Goal: Transaction & Acquisition: Obtain resource

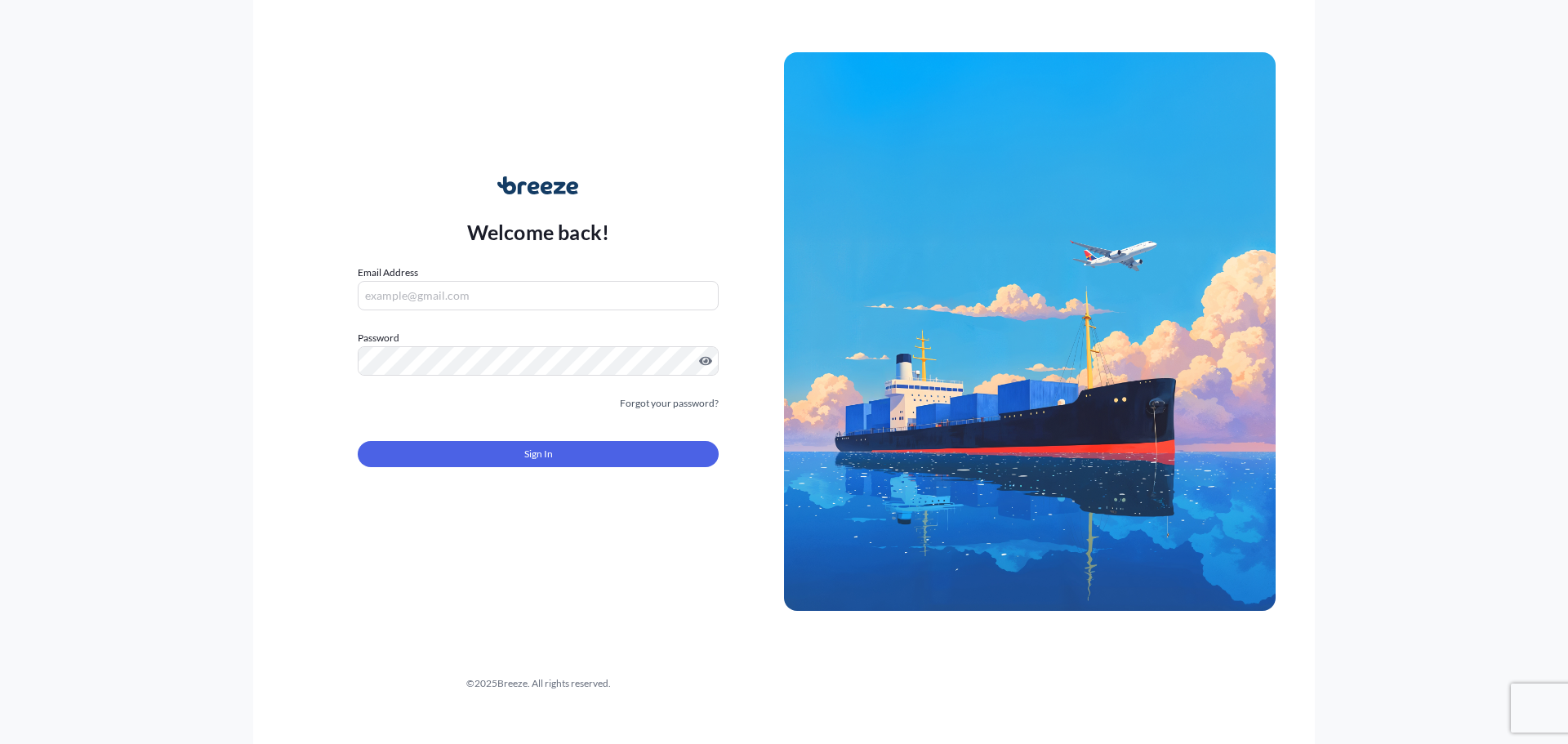
type input "[EMAIL_ADDRESS][DOMAIN_NAME]"
click at [567, 445] on button "Sign In" at bounding box center [539, 453] width 361 height 27
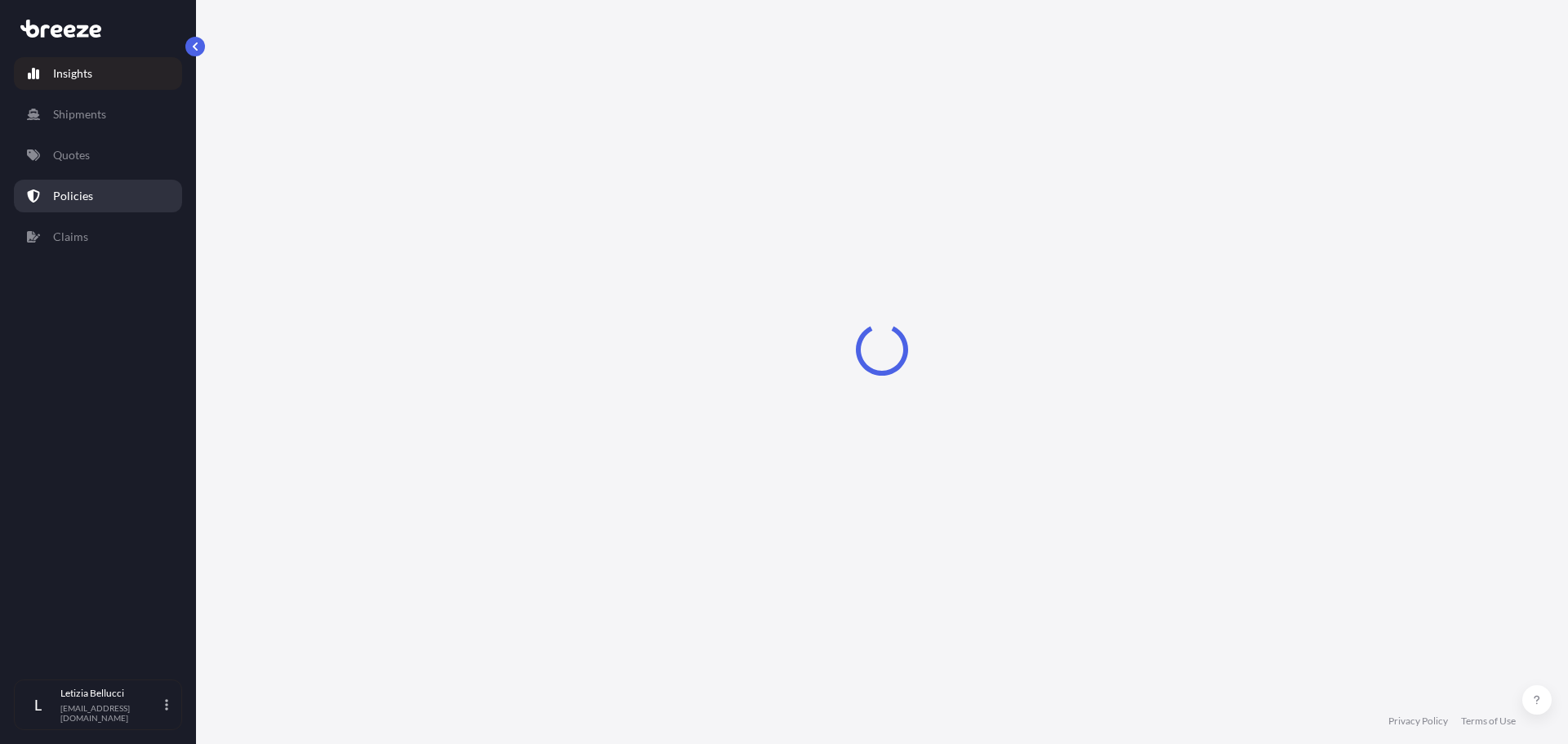
select select "2025"
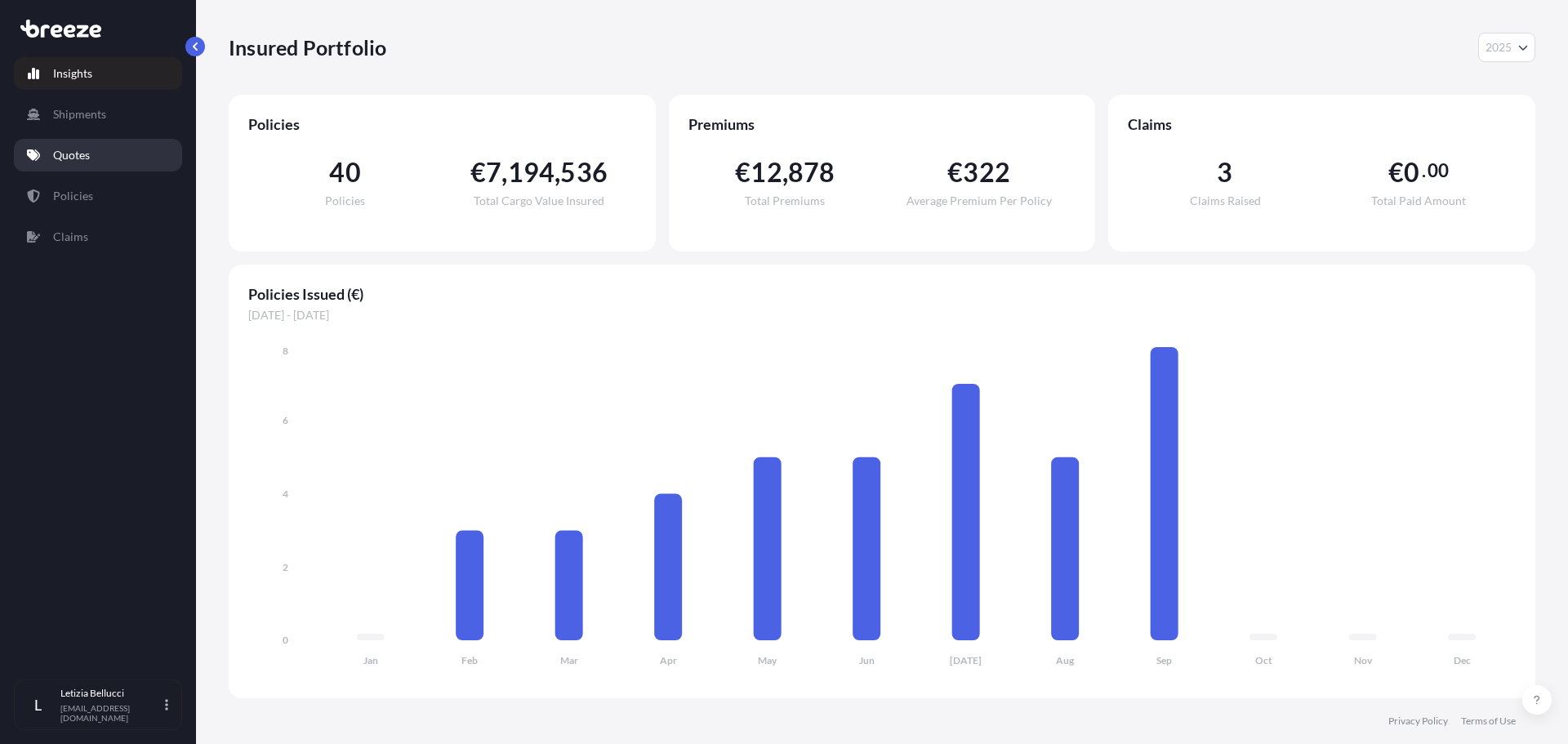
click at [76, 145] on link "Quotes" at bounding box center [97, 154] width 168 height 32
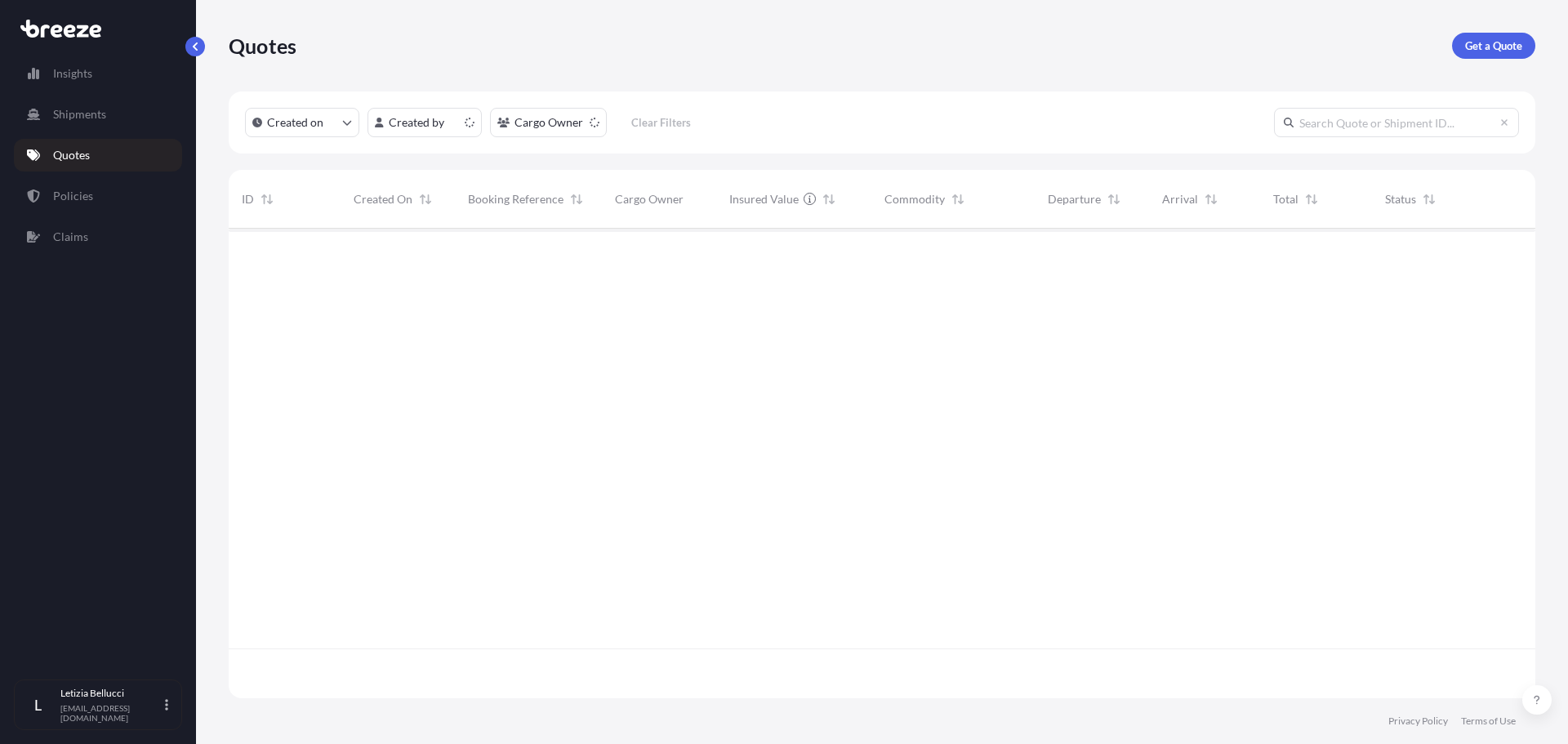
scroll to position [466, 1294]
click at [1480, 51] on p "Get a Quote" at bounding box center [1493, 45] width 57 height 17
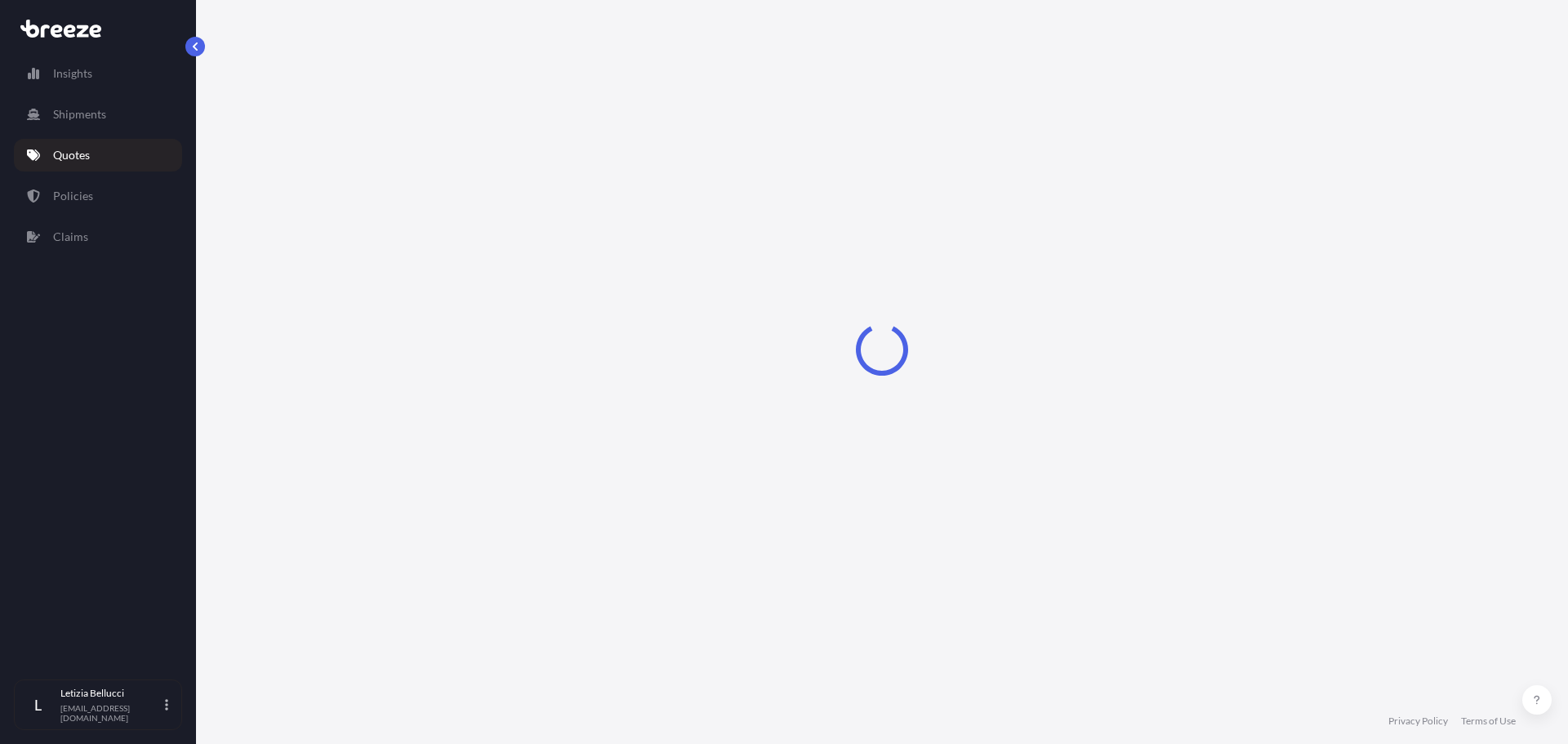
select select "Sea"
select select "1"
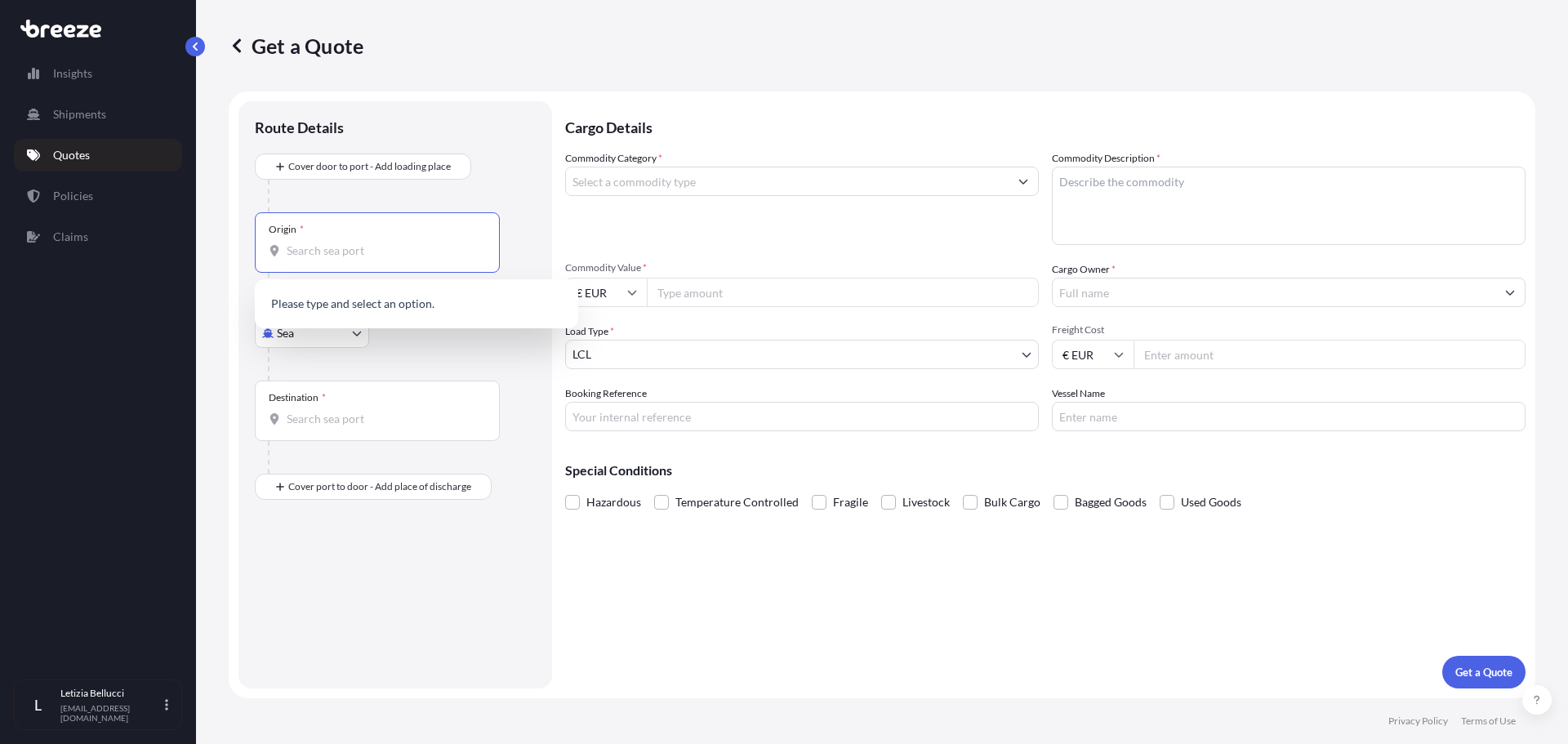
click at [339, 255] on input "Origin *" at bounding box center [383, 250] width 192 height 17
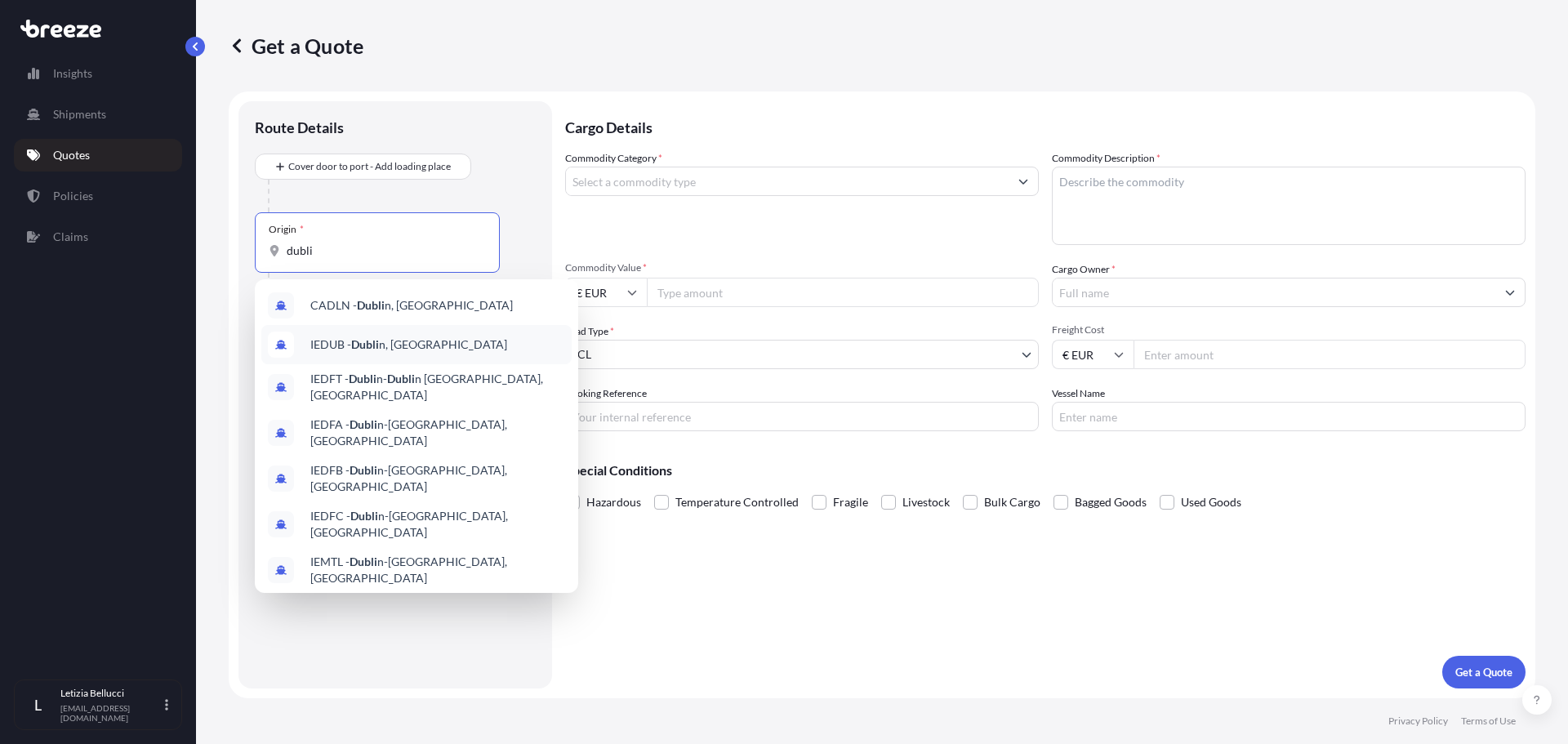
click at [414, 350] on span "IEDUB - Dubli n, [GEOGRAPHIC_DATA]" at bounding box center [408, 345] width 197 height 17
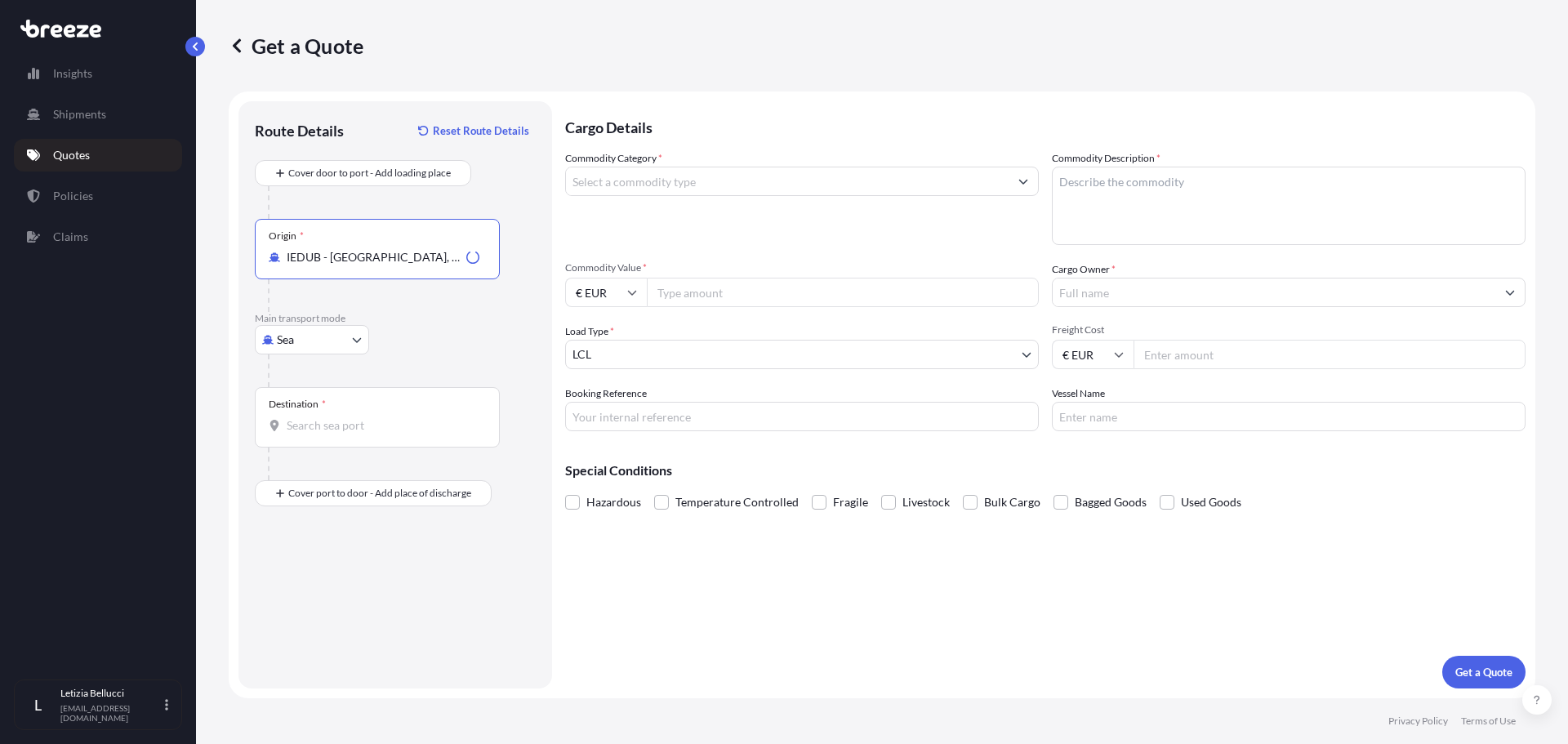
type input "IEDUB - [GEOGRAPHIC_DATA], [GEOGRAPHIC_DATA]"
click at [335, 437] on div "Destination *" at bounding box center [378, 417] width 245 height 61
click at [335, 434] on input "Destination *" at bounding box center [383, 425] width 192 height 17
type input "LBBEY - [GEOGRAPHIC_DATA], [GEOGRAPHIC_DATA]"
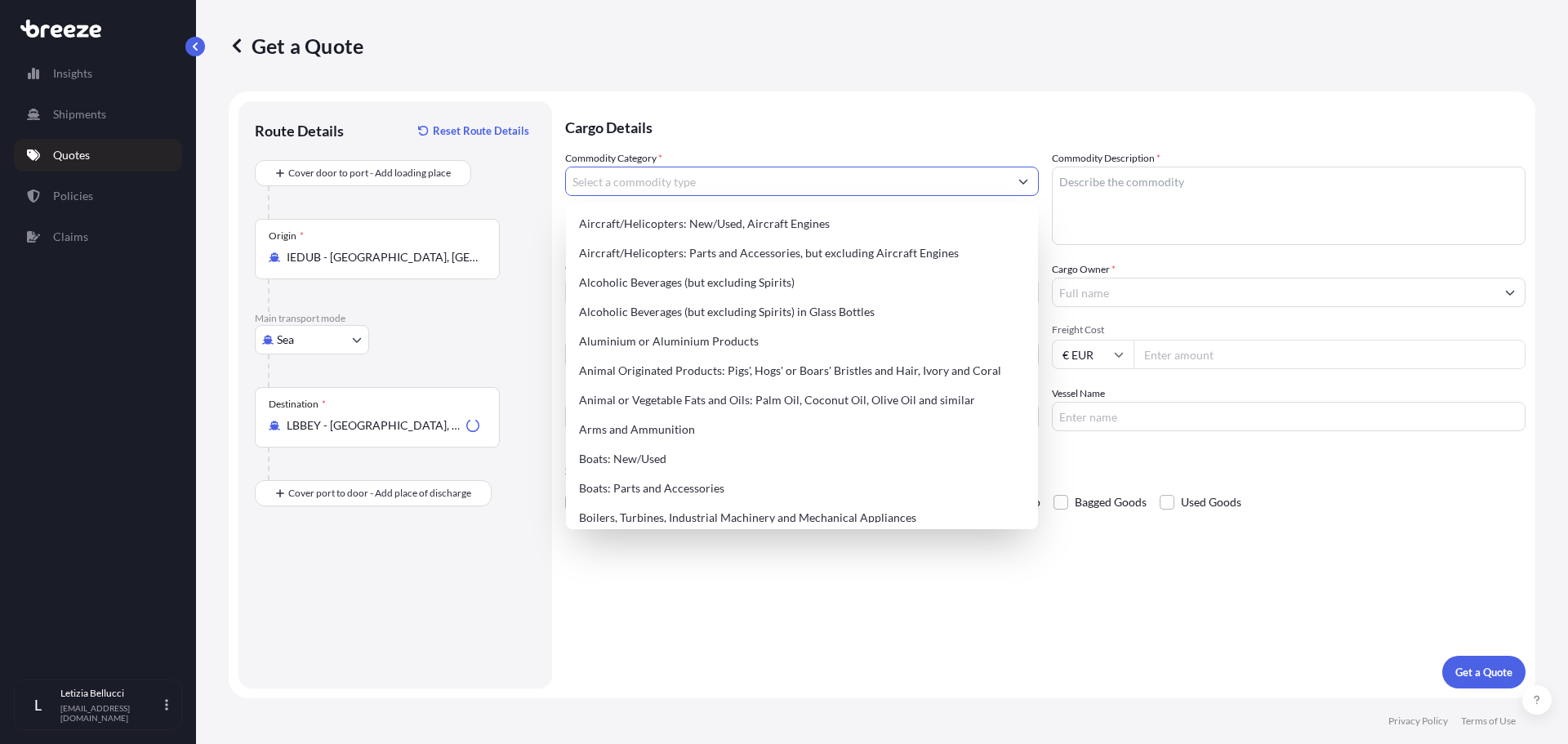
click at [660, 186] on input "Commodity Category *" at bounding box center [787, 182] width 443 height 29
click at [669, 426] on div "Arms and Ammunition" at bounding box center [802, 430] width 459 height 29
type input "Arms and Ammunition"
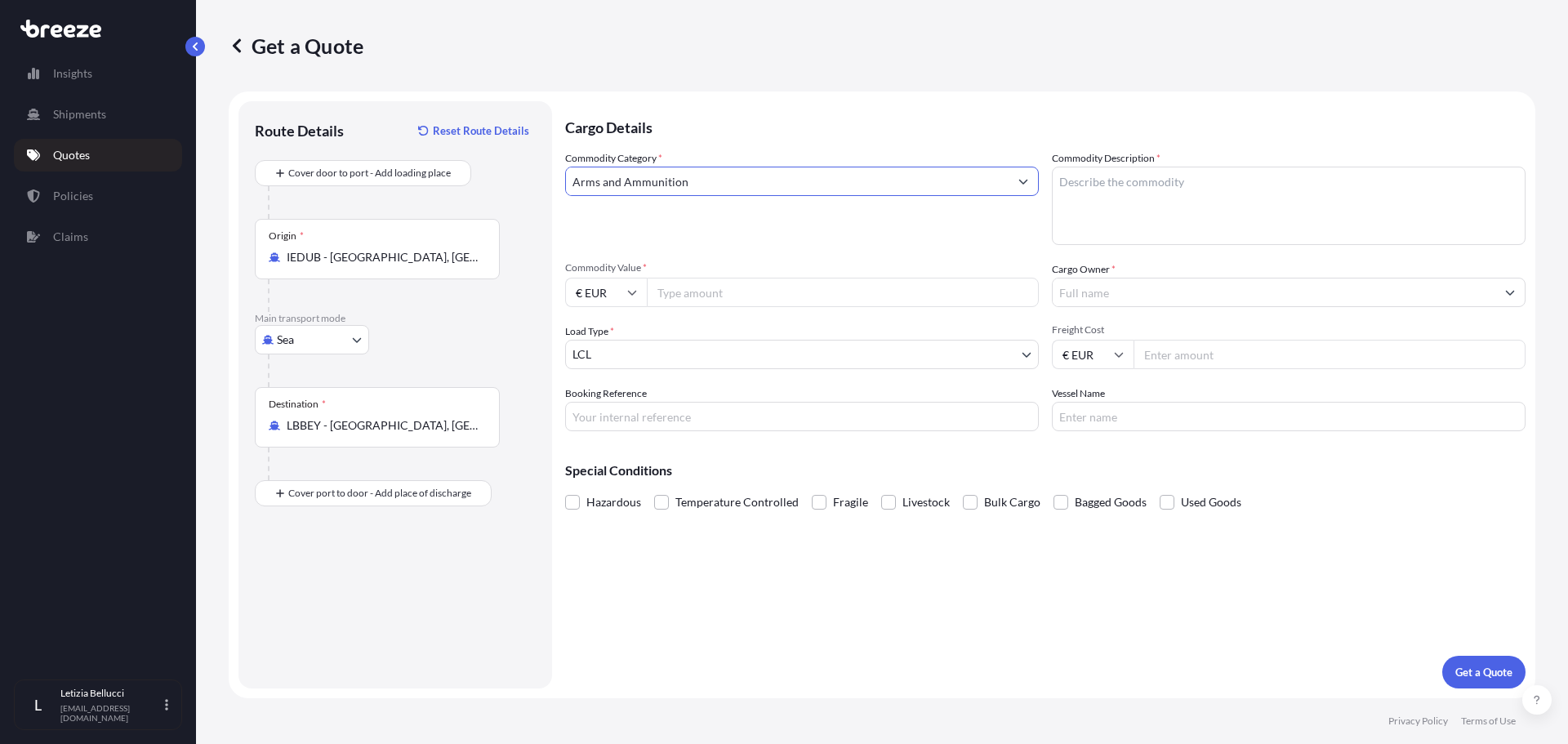
click at [1095, 188] on textarea "Commodity Description *" at bounding box center [1288, 206] width 474 height 79
type textarea "arms and ammunition"
click at [640, 292] on input "€ EUR" at bounding box center [605, 292] width 81 height 29
click at [689, 290] on input "Commodity Value *" at bounding box center [842, 292] width 392 height 29
click at [707, 337] on div "Load Type * LCL" at bounding box center [802, 346] width 474 height 46
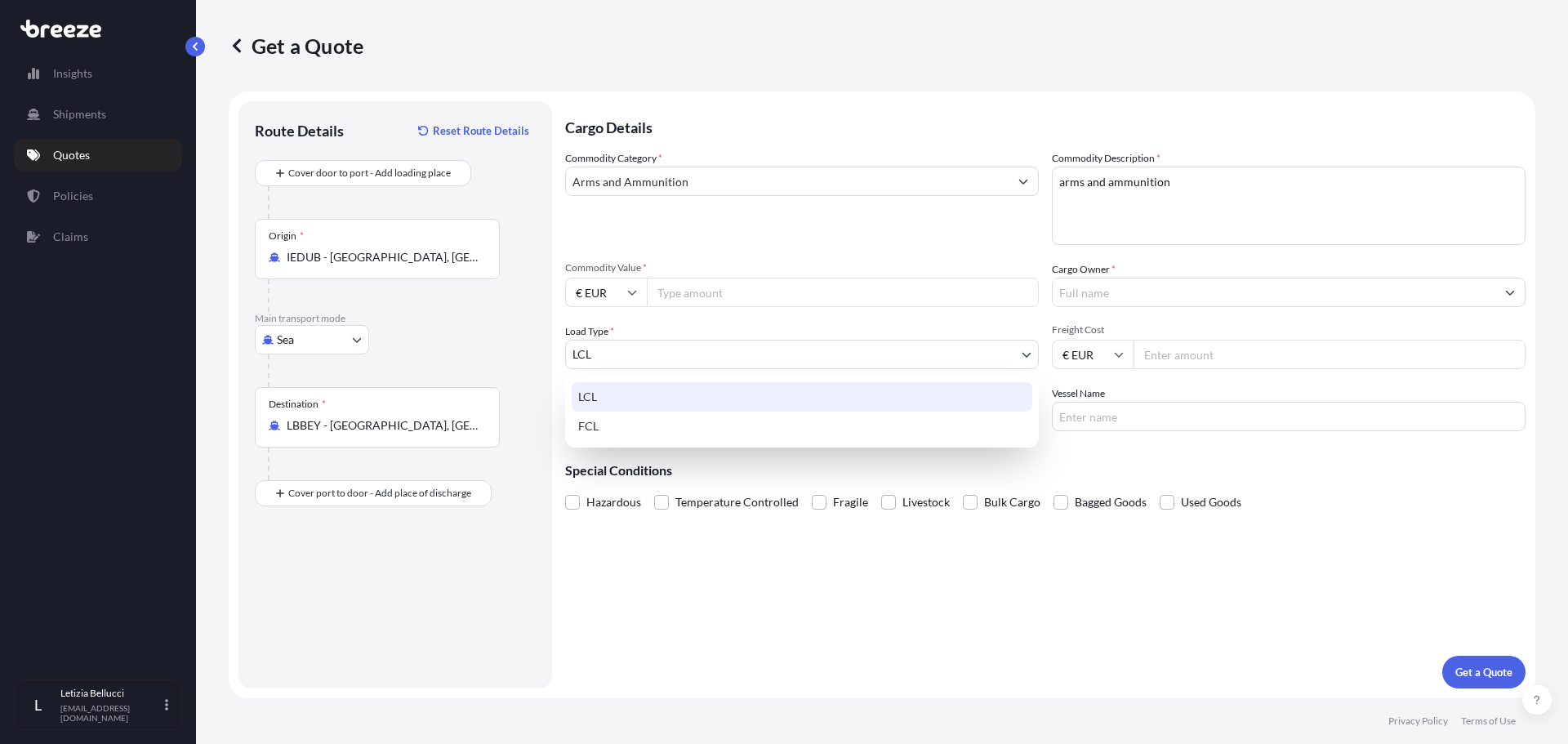
click at [707, 345] on body "Insights Shipments Quotes Policies Claims L [PERSON_NAME] [EMAIL_ADDRESS][DOMAI…" at bounding box center [784, 372] width 1568 height 744
click at [625, 428] on div "FCL" at bounding box center [802, 426] width 460 height 29
select select "2"
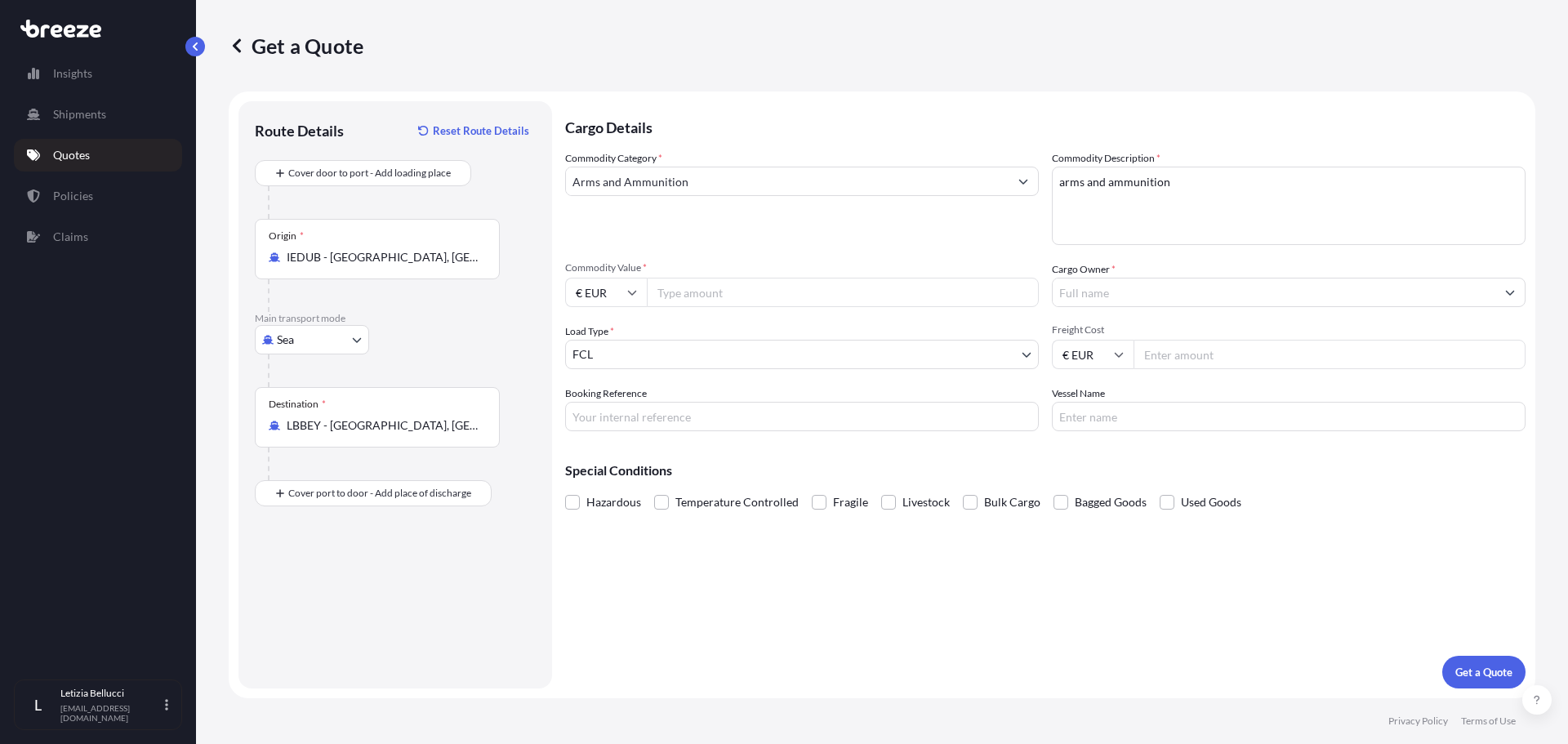
click at [673, 297] on input "Commodity Value *" at bounding box center [842, 292] width 392 height 29
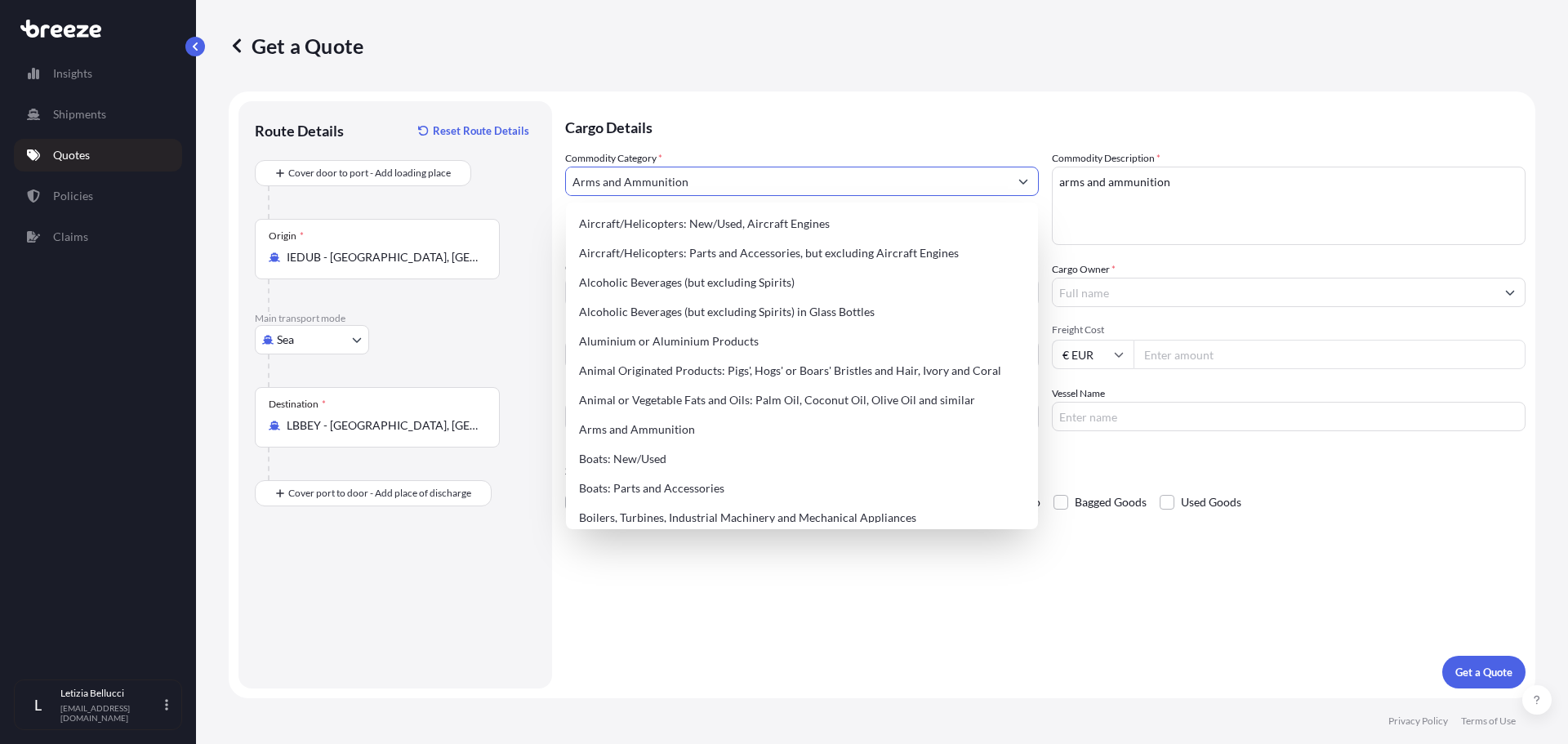
click at [690, 186] on input "Arms and Ammunition" at bounding box center [787, 182] width 443 height 29
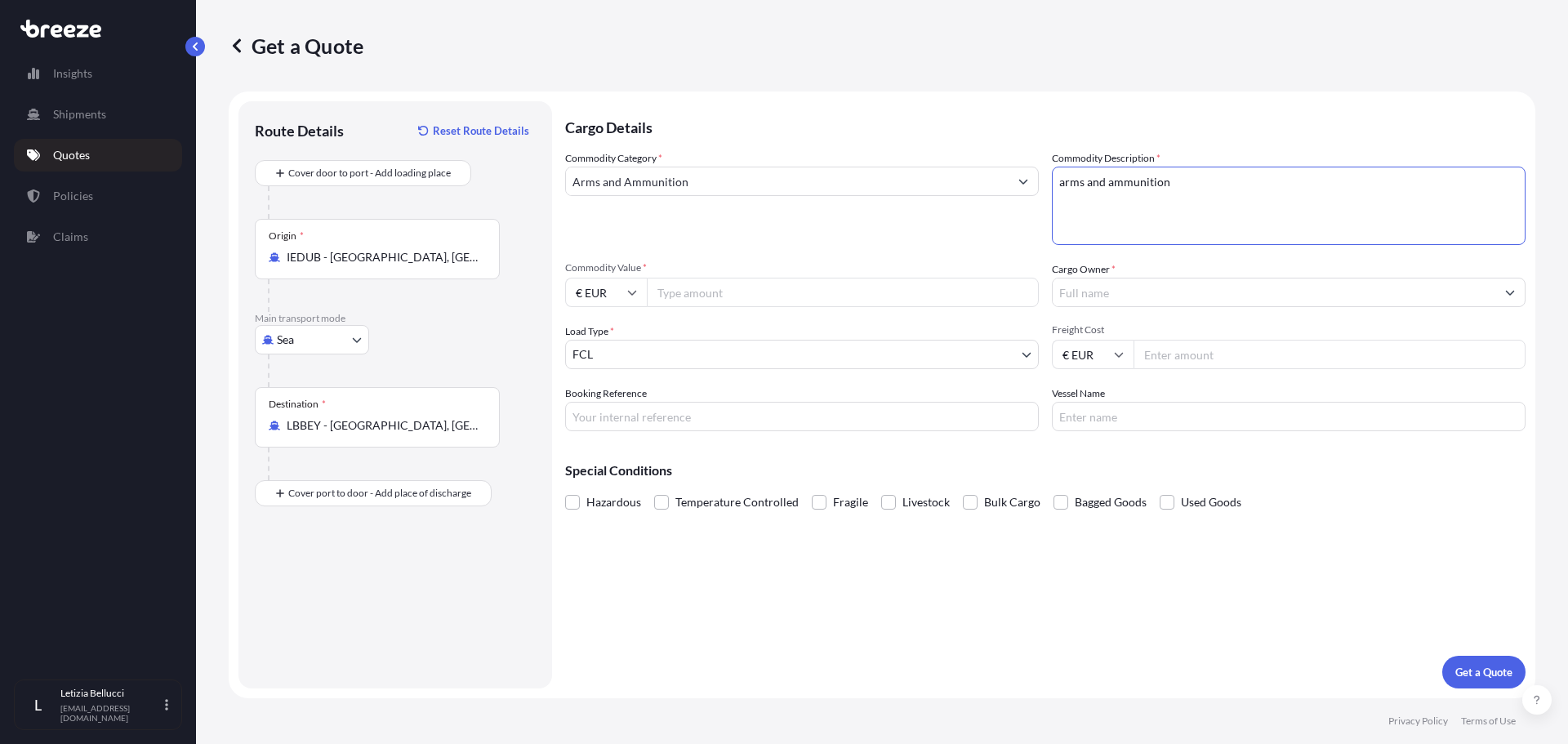
drag, startPoint x: 1180, startPoint y: 173, endPoint x: 1041, endPoint y: 178, distance: 139.1
click at [1041, 178] on div "Commodity Category * Arms and Ammunition Commodity Description * arms and ammun…" at bounding box center [1045, 291] width 961 height 281
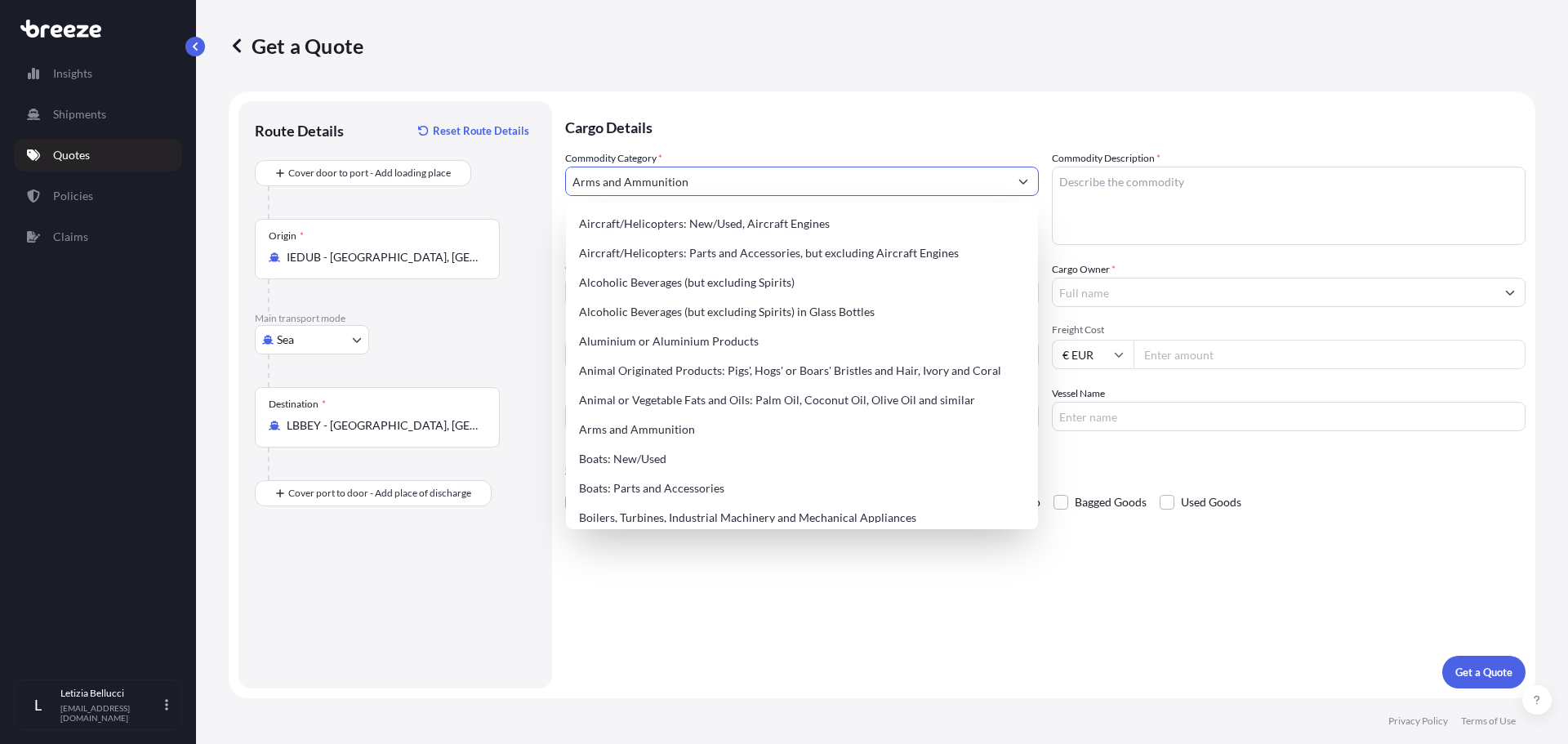
click at [771, 175] on input "Arms and Ammunition" at bounding box center [787, 182] width 443 height 29
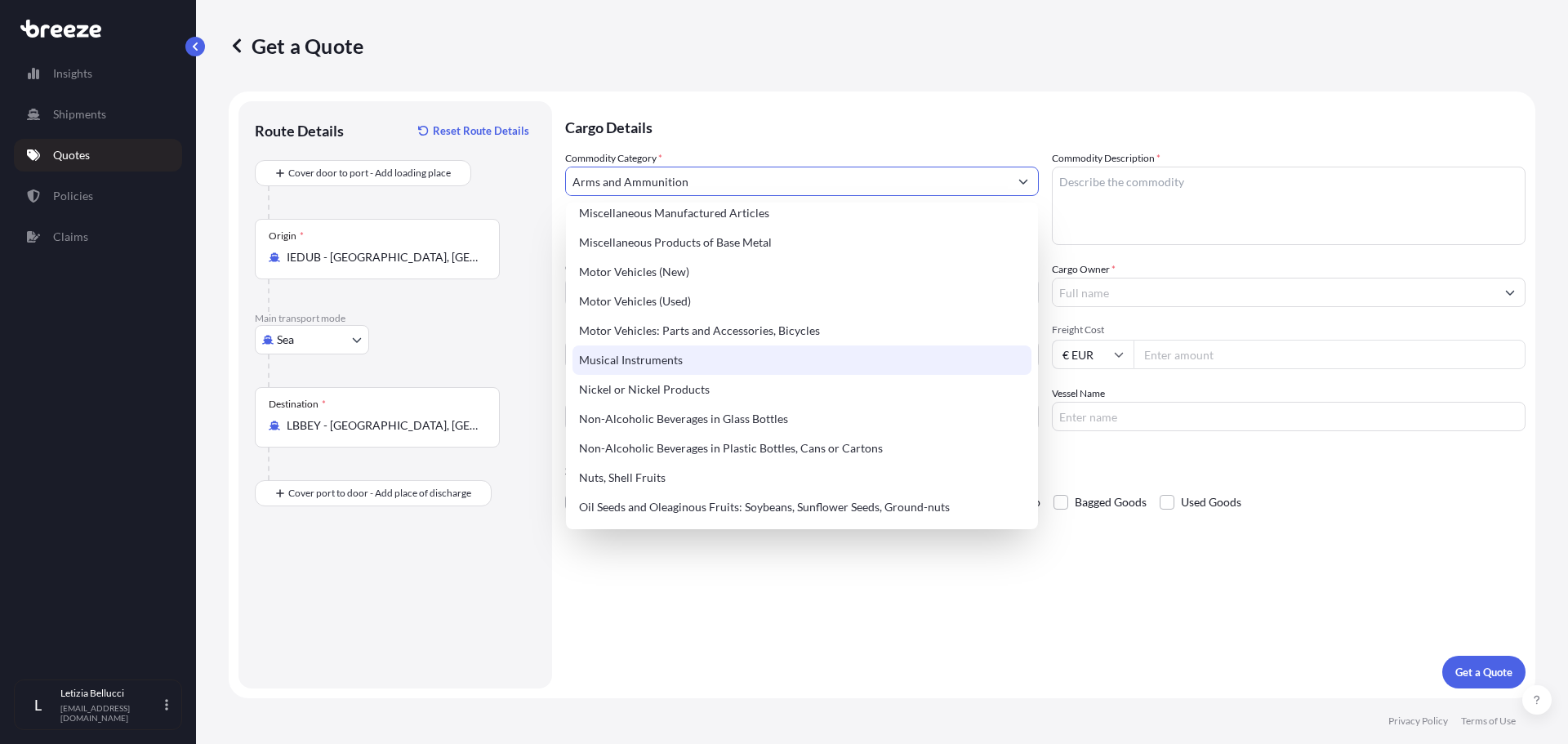
scroll to position [2333, 0]
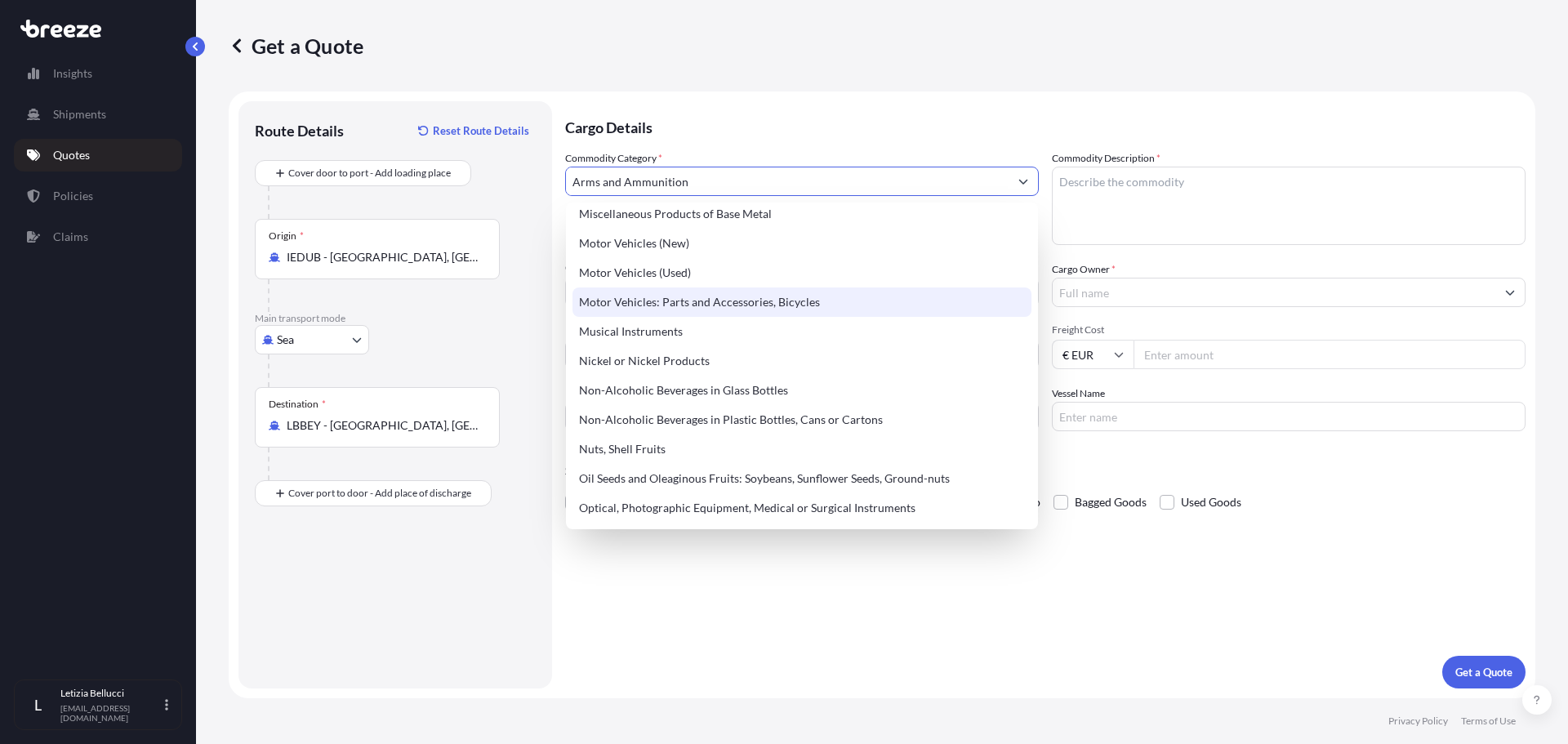
click at [625, 304] on div "Motor Vehicles: Parts and Accessories, Bicycles" at bounding box center [802, 302] width 459 height 29
type input "Motor Vehicles: Parts and Accessories, Bicycles"
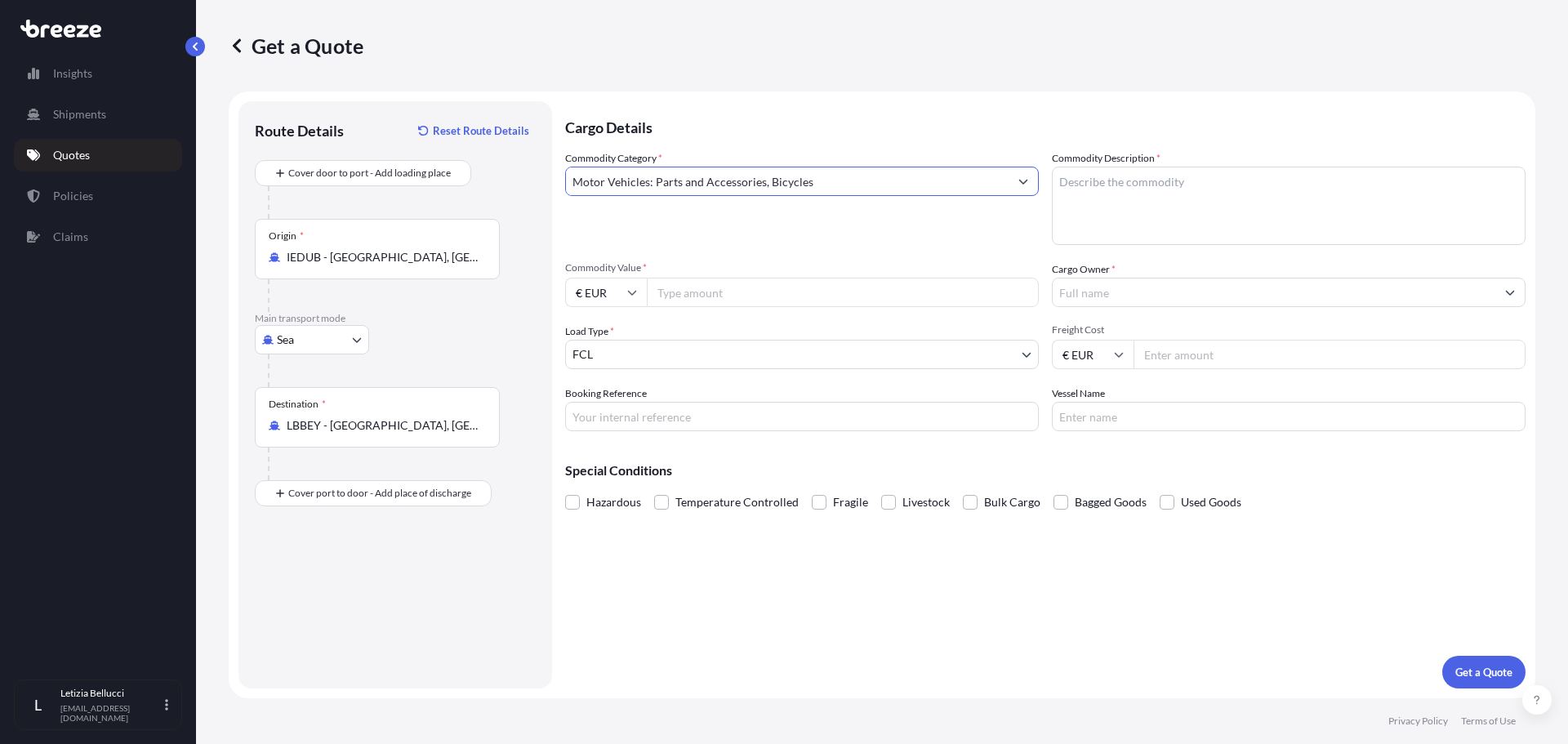
click at [1115, 193] on textarea "Commodity Description *" at bounding box center [1288, 206] width 474 height 79
click at [1307, 187] on textarea "CAR PARTS FOR TOYOTA LAND CRUISES" at bounding box center [1288, 206] width 474 height 79
click at [1227, 181] on textarea "CAR PARTS FOR TOYOTA LAND CRUISER" at bounding box center [1288, 206] width 474 height 79
click at [1152, 203] on textarea "CAR PARTS FOR TOYOTA LANDCRUISER" at bounding box center [1288, 206] width 474 height 79
click at [1333, 173] on textarea "CAR PARTS FOR TOYOTA LANDCRUISER" at bounding box center [1288, 206] width 474 height 79
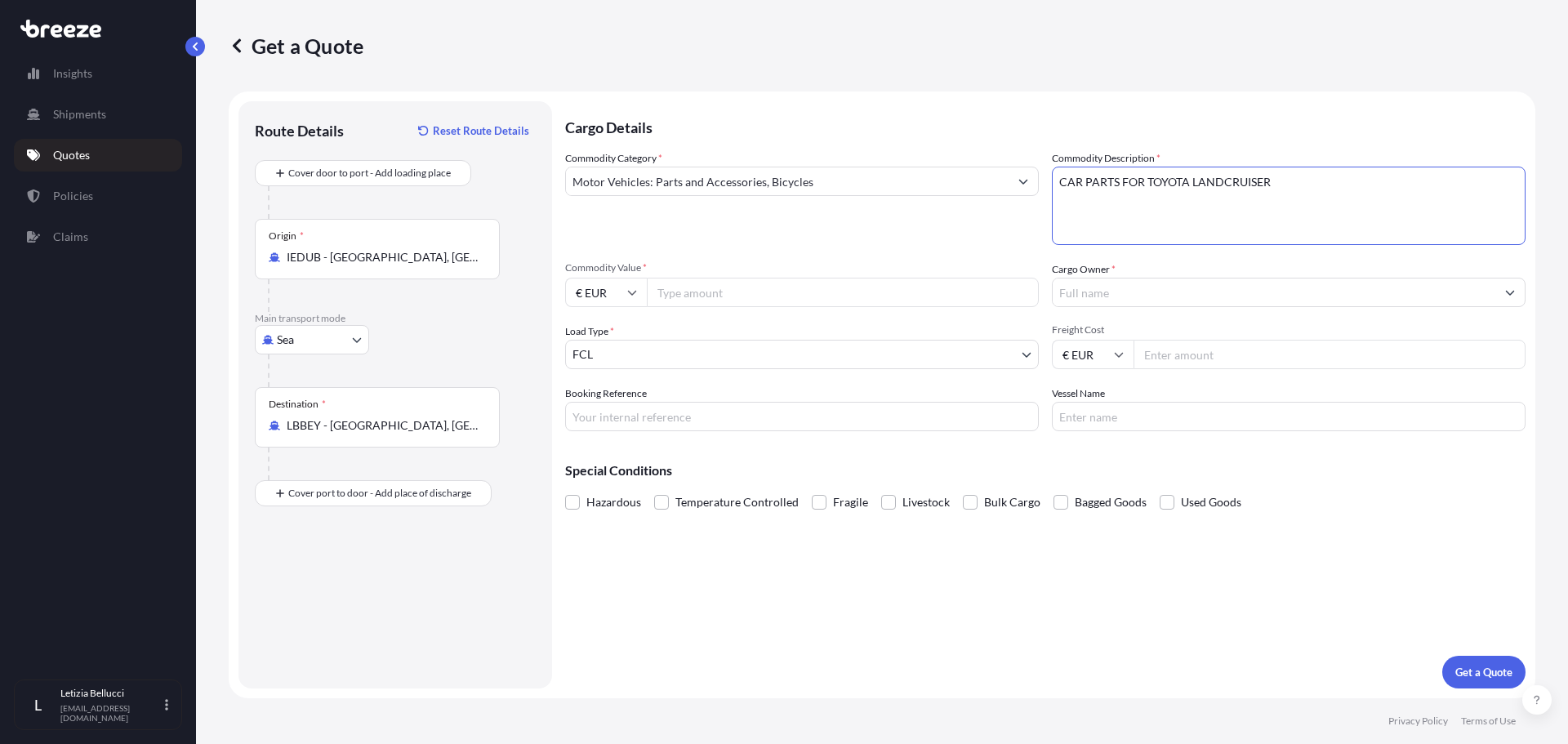
type textarea "CAR PARTS FOR TOYOTA LANDCRUISER"
click at [627, 298] on input "€ EUR" at bounding box center [605, 292] width 81 height 29
click at [710, 283] on input "Commodity Value *" at bounding box center [842, 292] width 392 height 29
click at [641, 290] on input "€ EUR" at bounding box center [605, 292] width 81 height 29
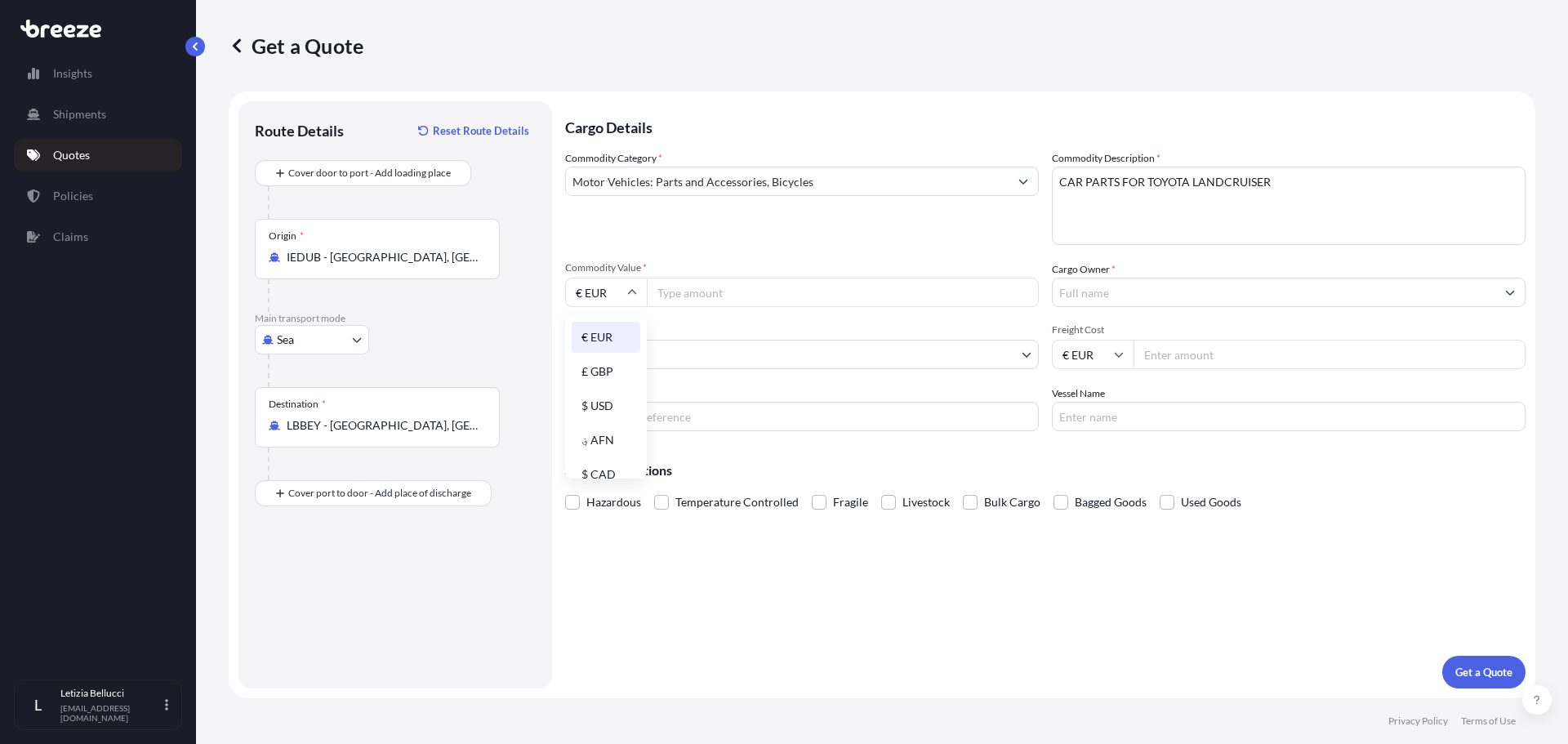
click at [670, 291] on input "Commodity Value *" at bounding box center [842, 292] width 392 height 29
click at [600, 294] on input "€ EUR" at bounding box center [605, 292] width 81 height 29
click at [685, 292] on input "Commodity Value *" at bounding box center [842, 292] width 392 height 29
type input "63827"
click at [1083, 286] on input "Cargo Owner *" at bounding box center [1274, 292] width 443 height 29
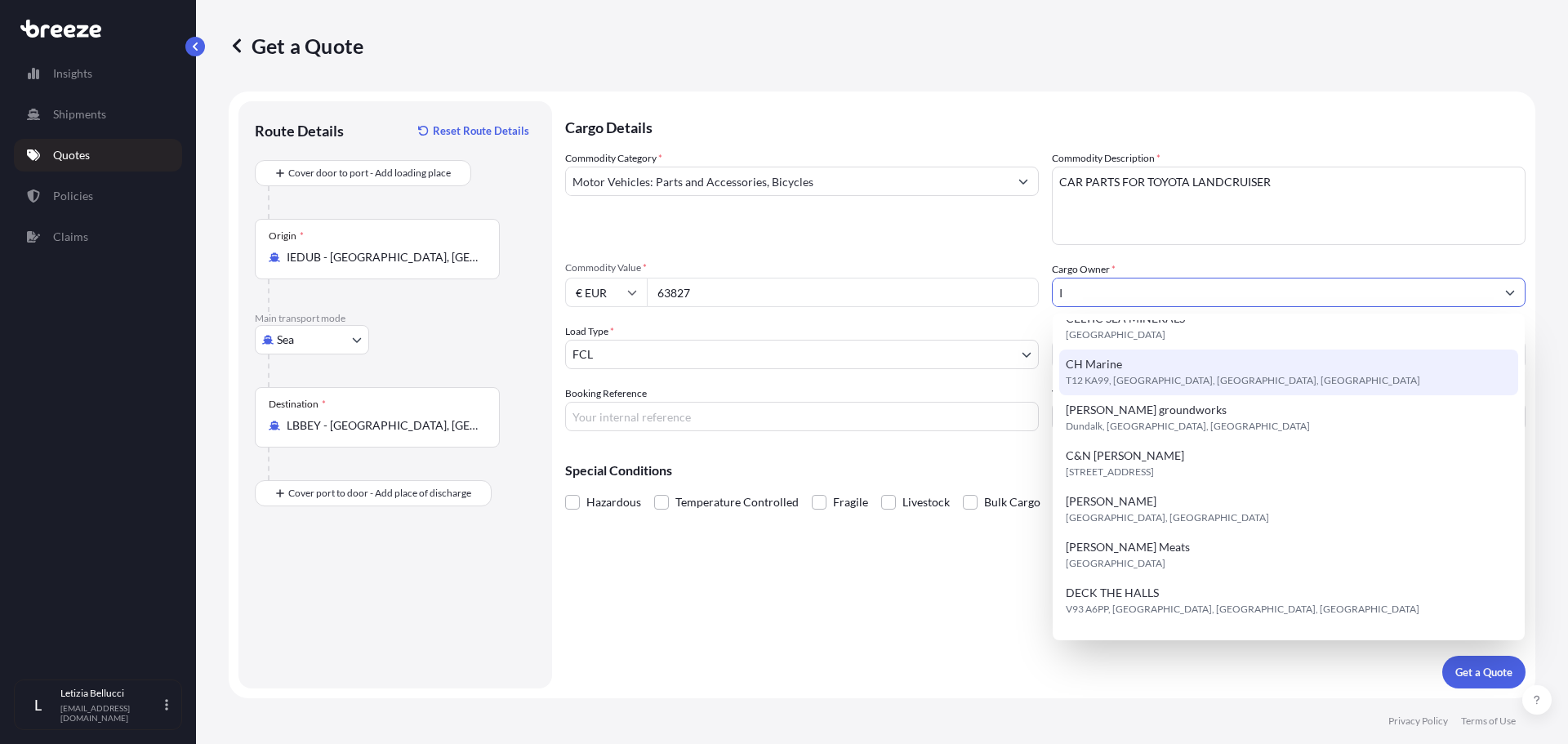
scroll to position [0, 0]
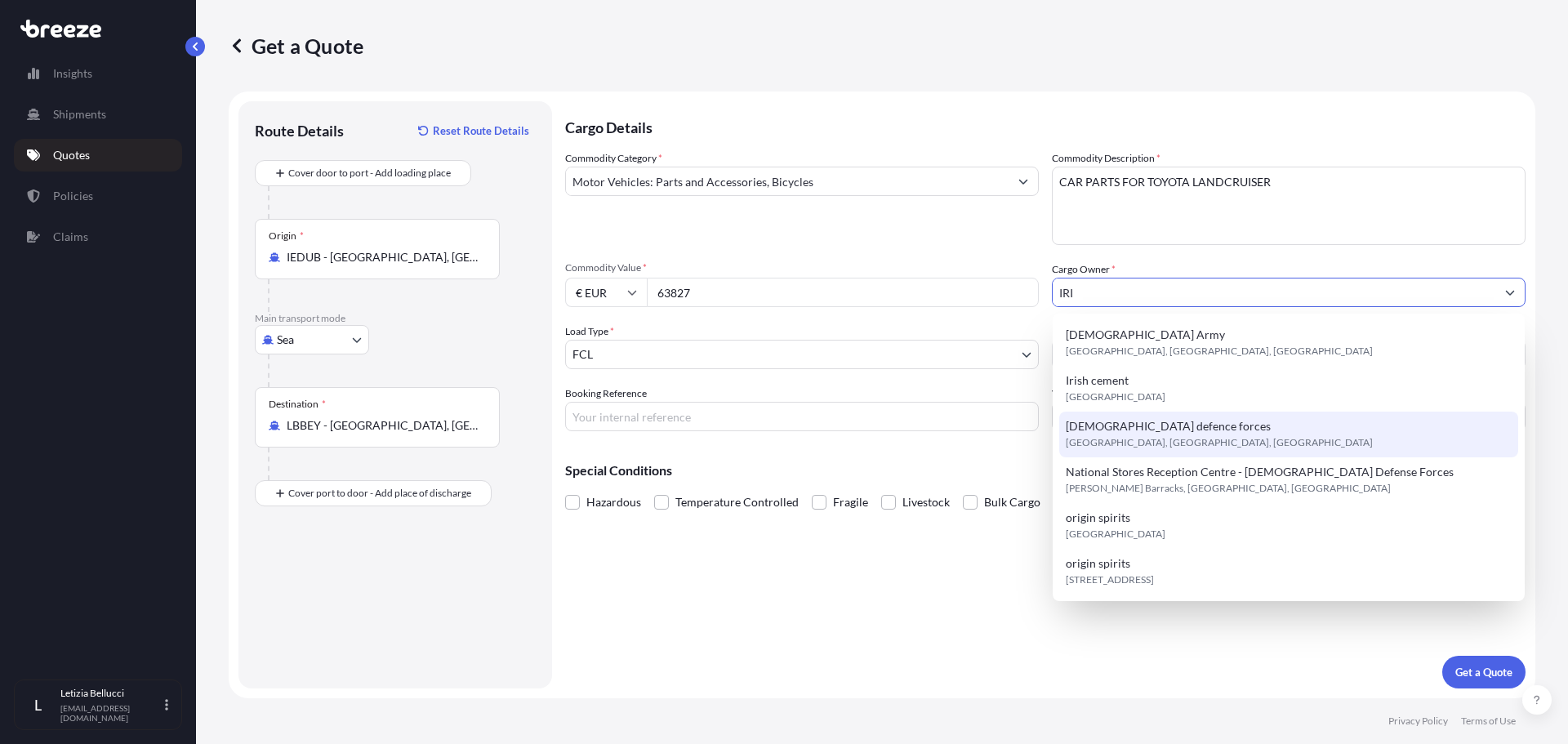
click at [1143, 433] on span "[DEMOGRAPHIC_DATA] defence forces" at bounding box center [1168, 426] width 205 height 17
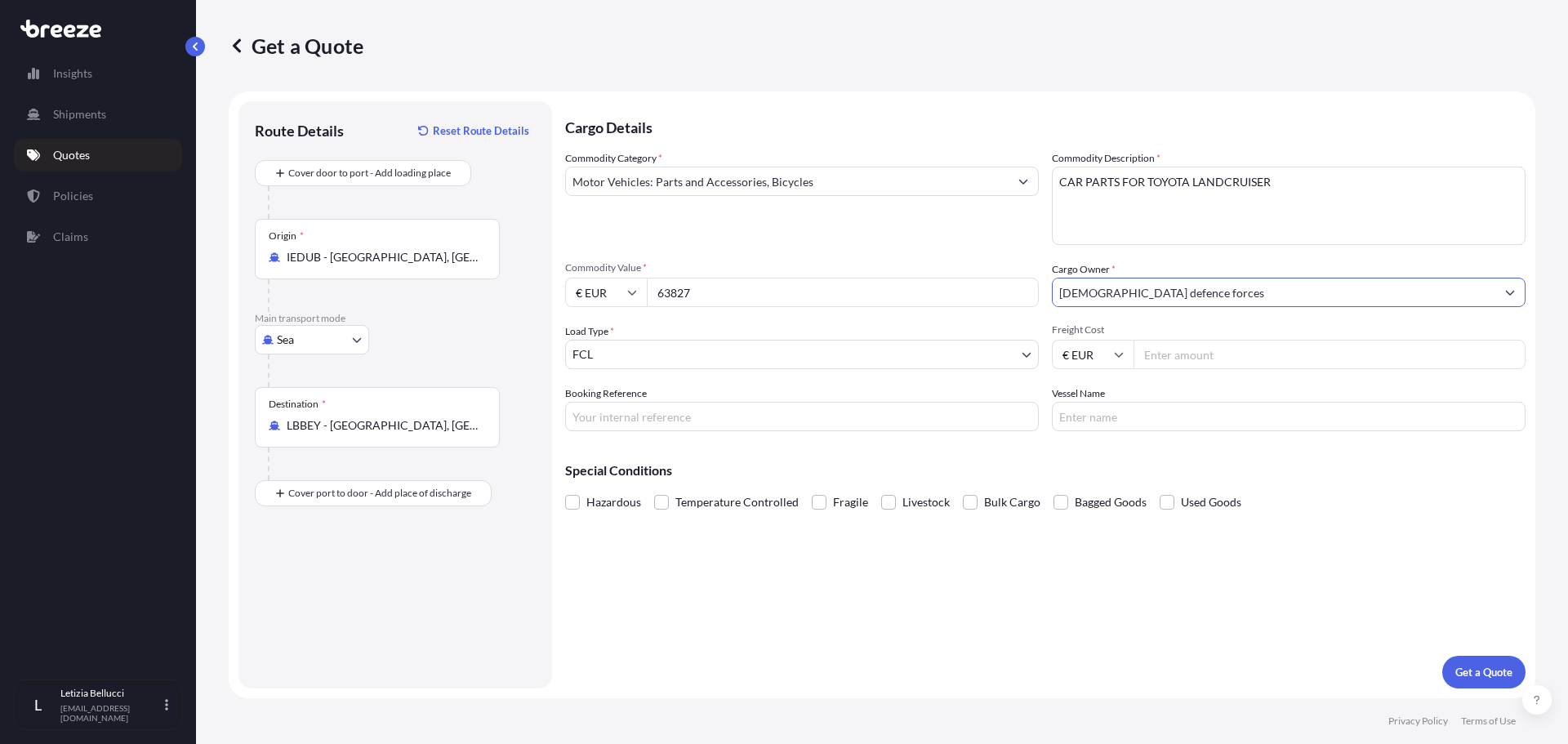
type input "[DEMOGRAPHIC_DATA] defence forces"
click at [1176, 359] on input "Freight Cost" at bounding box center [1329, 354] width 392 height 29
type input "2"
click at [1119, 352] on icon at bounding box center [1119, 354] width 10 height 10
click at [1096, 461] on div "$ USD" at bounding box center [1093, 468] width 69 height 31
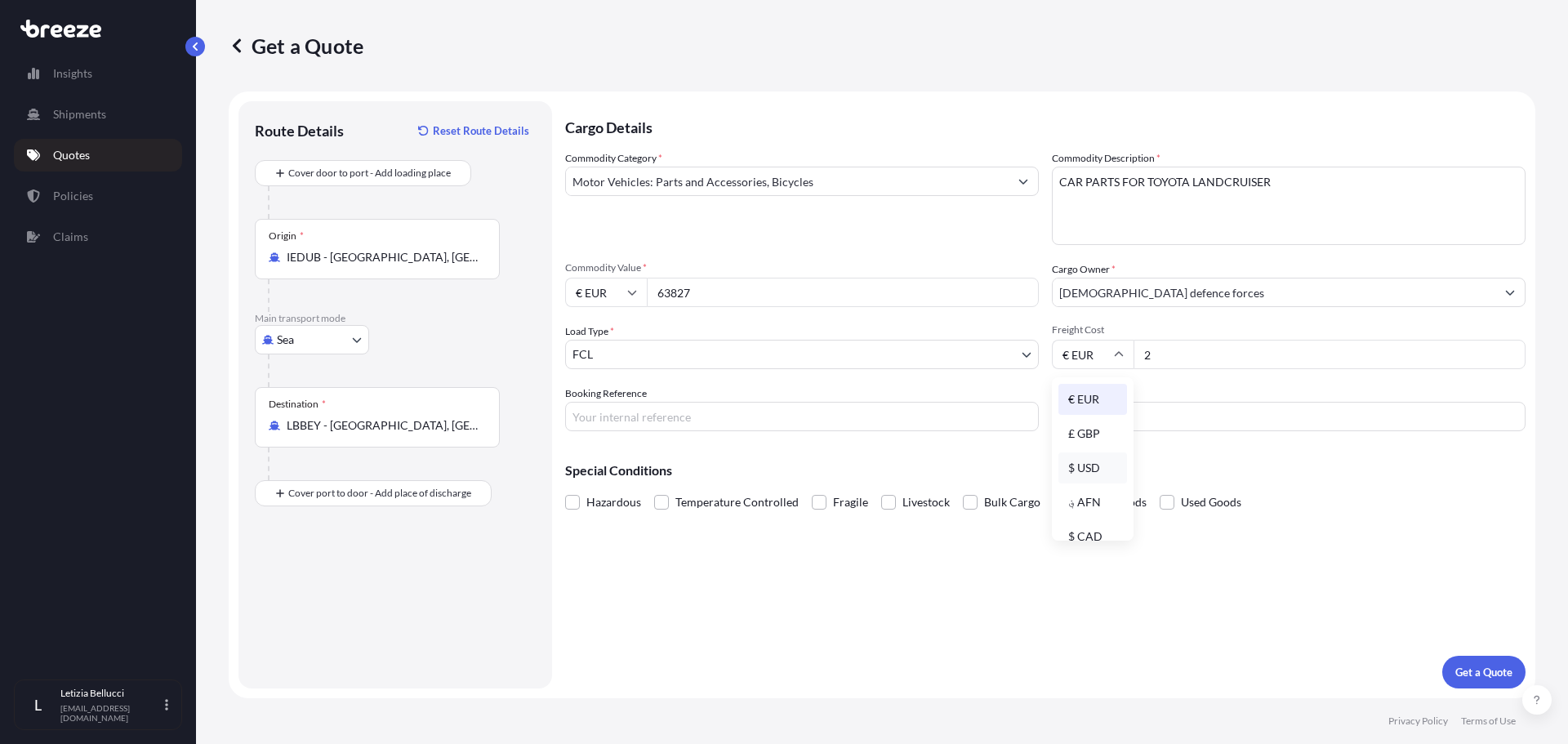
type input "$ USD"
click at [1166, 350] on input "2" at bounding box center [1329, 354] width 392 height 29
type input "2300"
click at [1083, 349] on input "$ USD" at bounding box center [1092, 354] width 81 height 29
click at [1087, 387] on div "€ EUR" at bounding box center [1093, 399] width 69 height 31
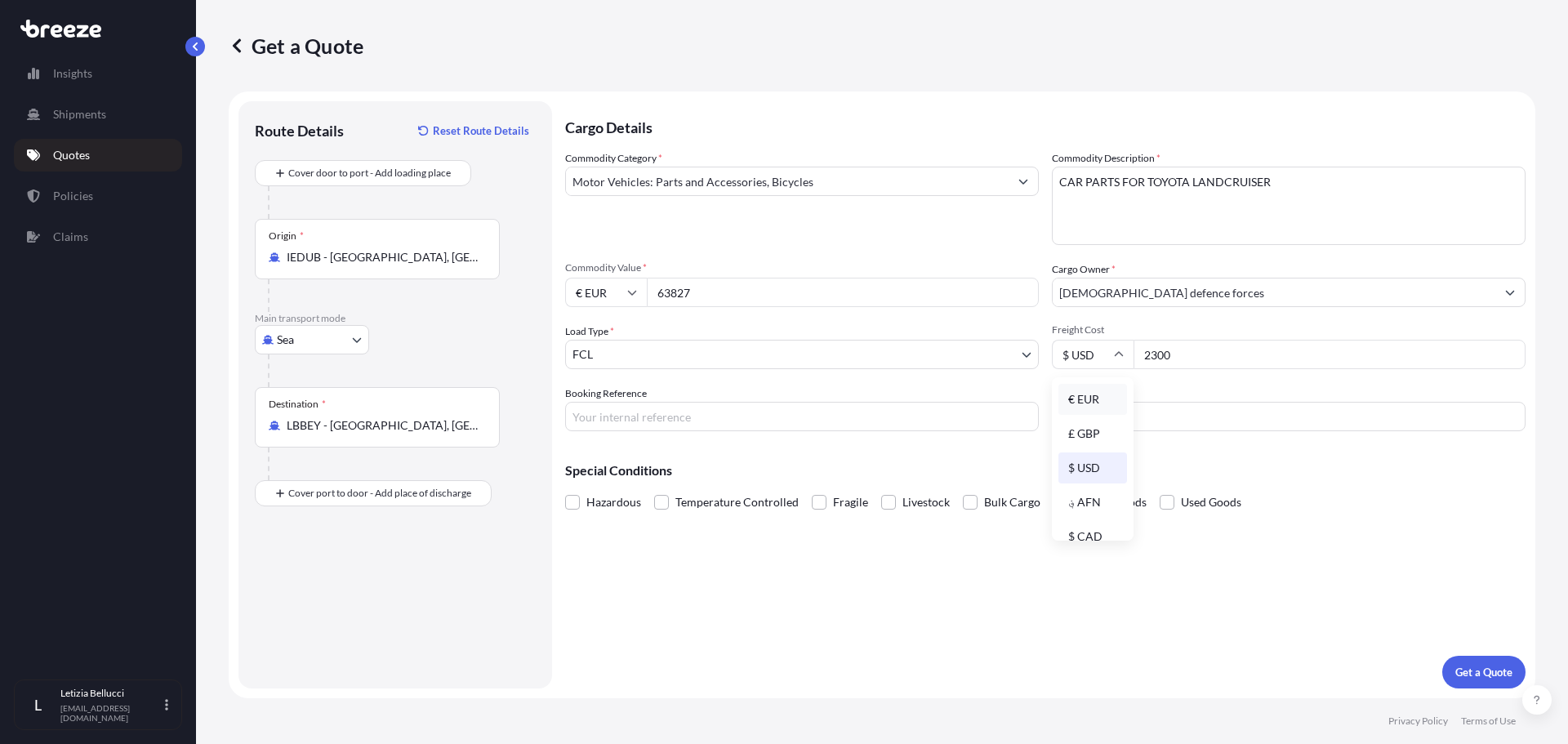
type input "€ EUR"
click at [645, 416] on input "Booking Reference" at bounding box center [802, 416] width 474 height 29
type input "T"
type input "S"
type input "ARMY TENDER"
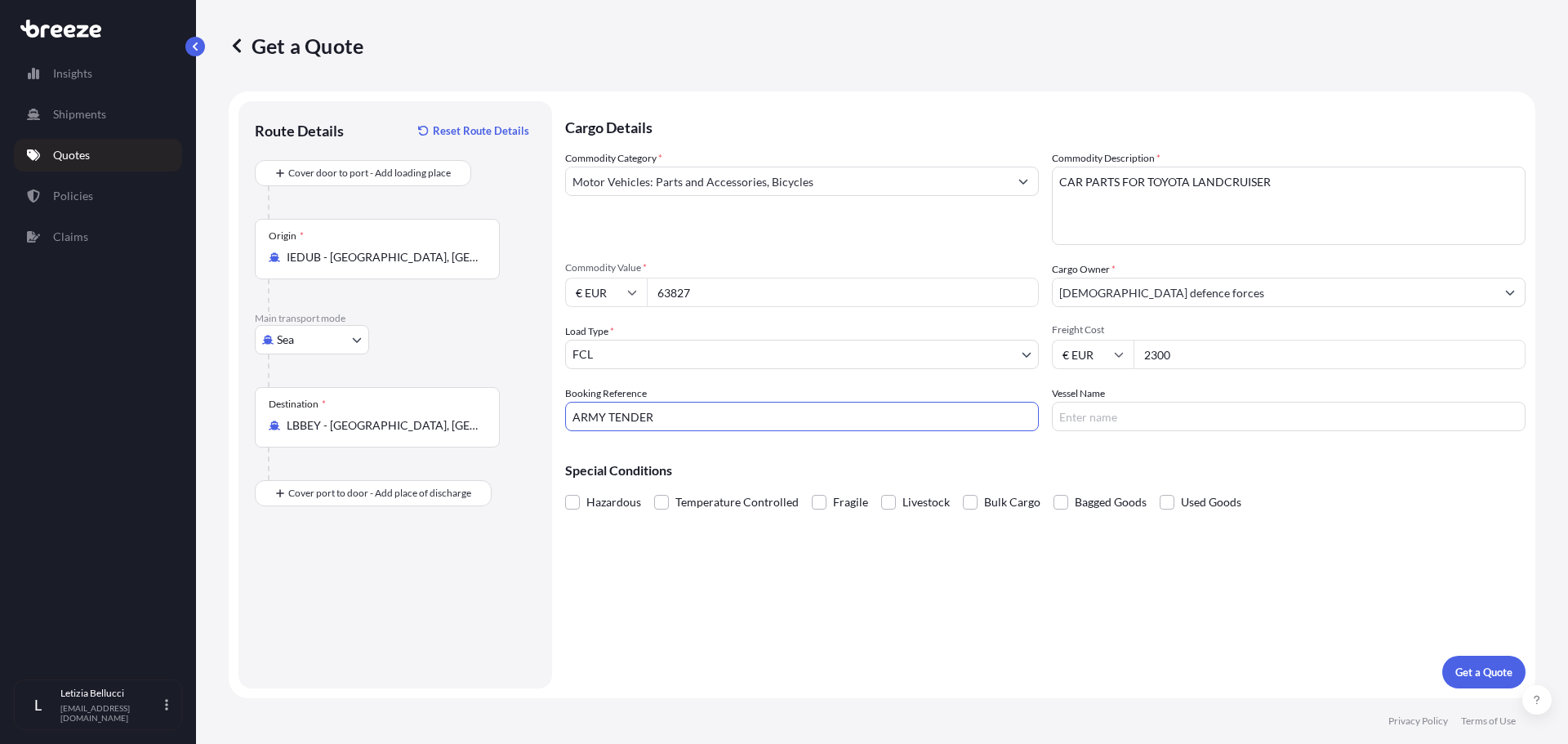
click at [1224, 406] on input "Vessel Name" at bounding box center [1288, 416] width 474 height 29
type input "TBA"
drag, startPoint x: 662, startPoint y: 411, endPoint x: 508, endPoint y: 445, distance: 157.7
click at [508, 445] on form "Route Details Reset Route Details Cover door to port - Add loading place Place …" at bounding box center [882, 395] width 1307 height 607
type input "NSRC 33-25"
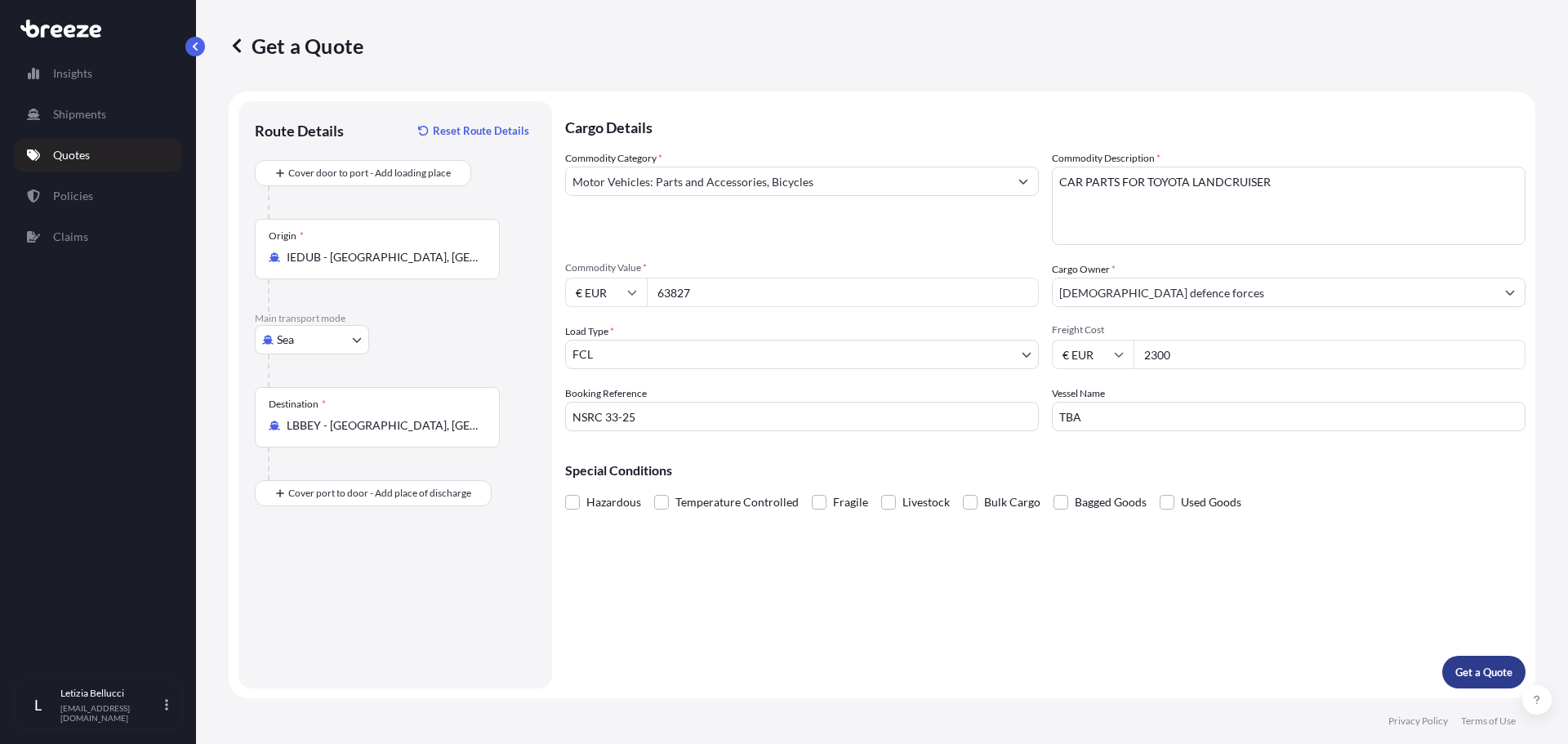
click at [1497, 676] on p "Get a Quote" at bounding box center [1484, 672] width 57 height 17
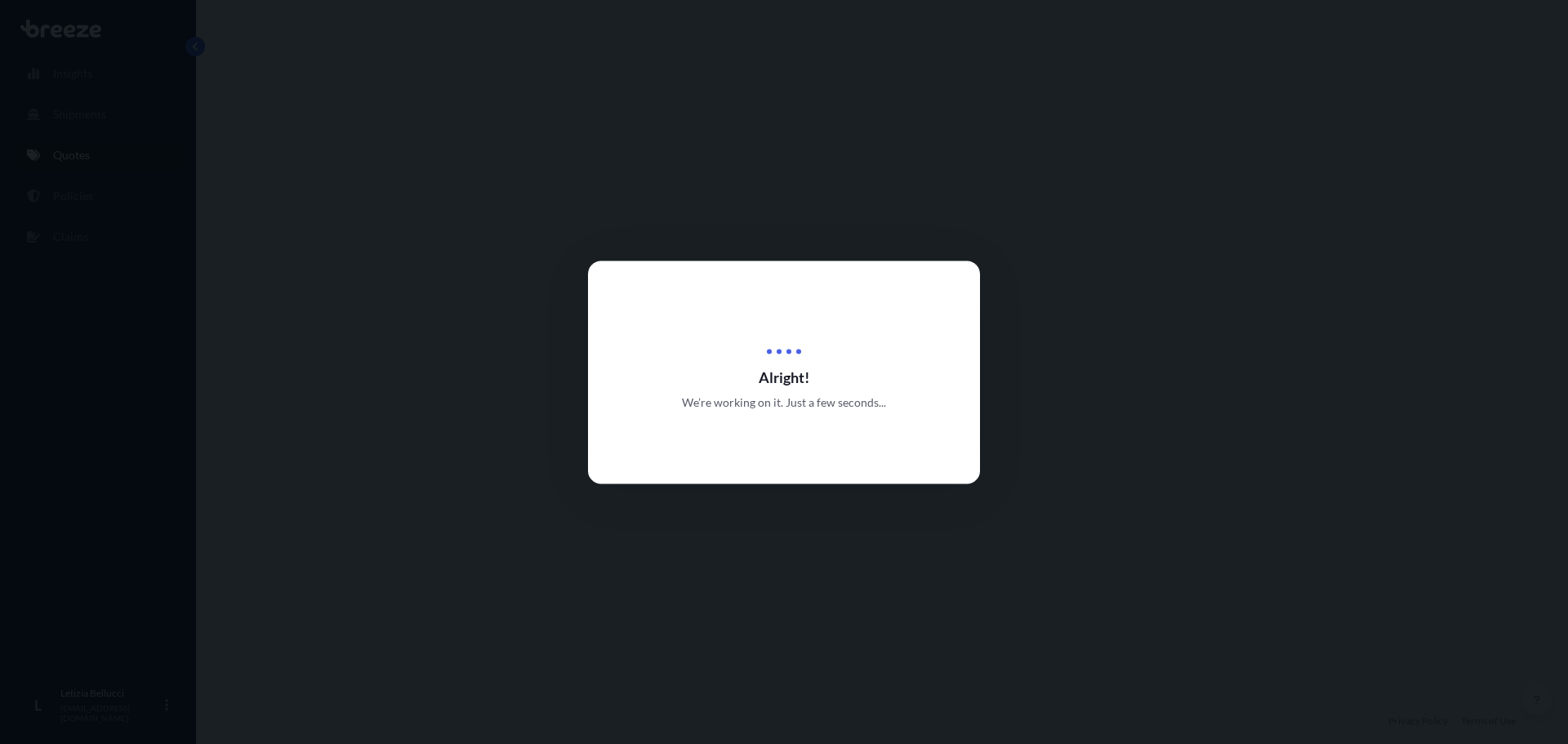
select select "Sea"
select select "2"
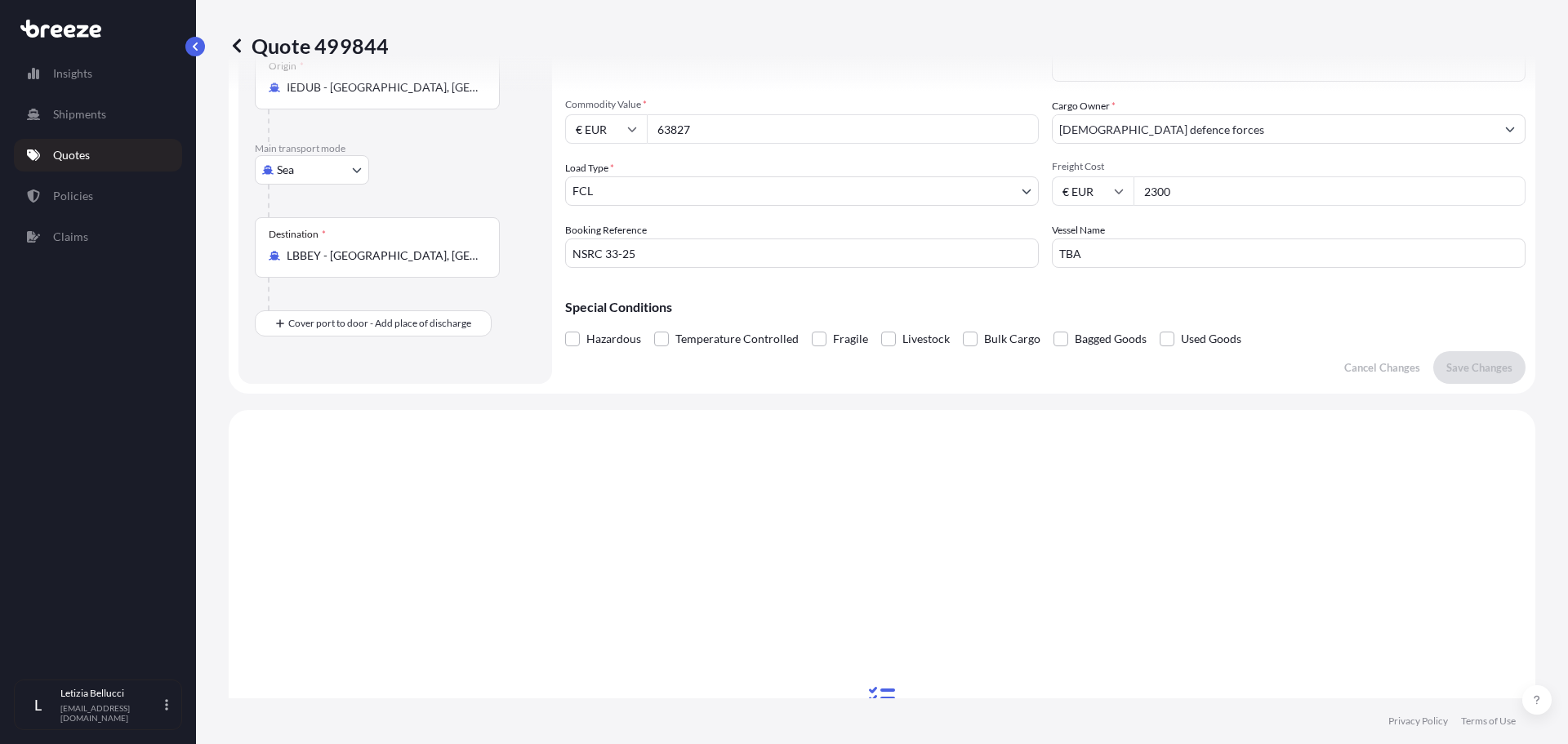
scroll to position [572, 0]
